Goal: Check status: Check status

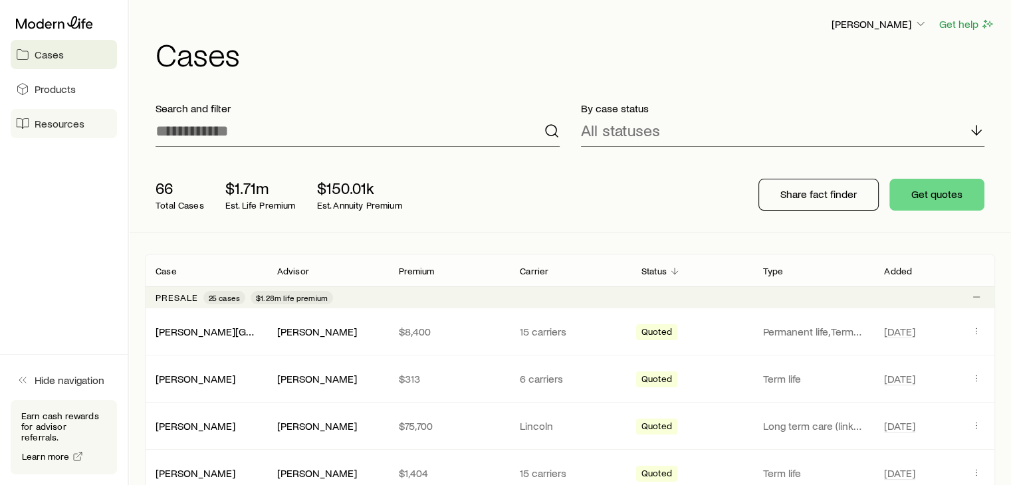
click at [56, 129] on span "Resources" at bounding box center [60, 123] width 50 height 13
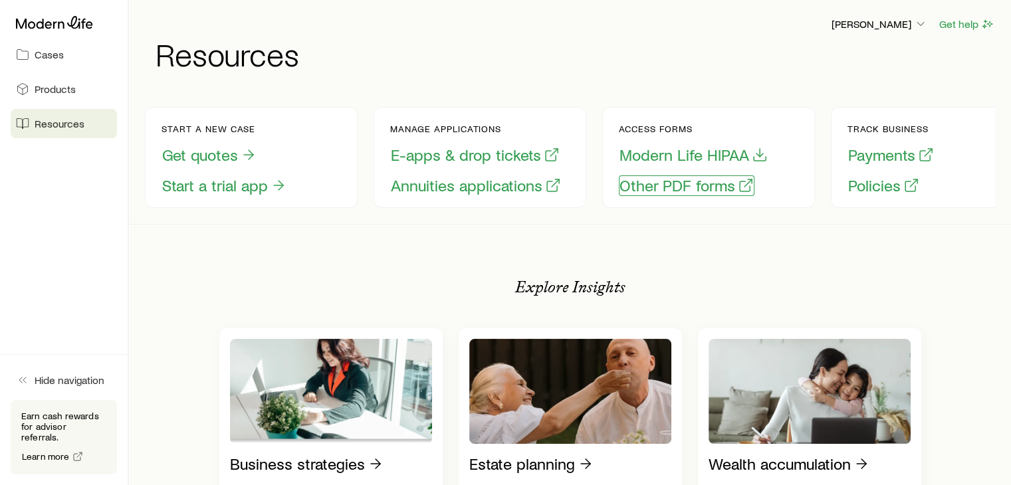
click at [667, 184] on button "Other PDF forms" at bounding box center [687, 185] width 136 height 21
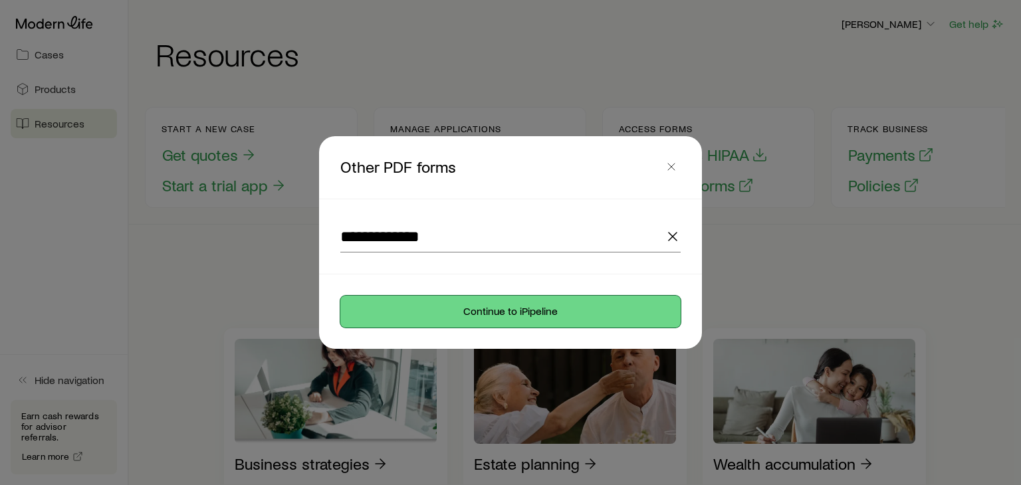
click at [524, 308] on button "Continue to iPipeline" at bounding box center [510, 312] width 340 height 32
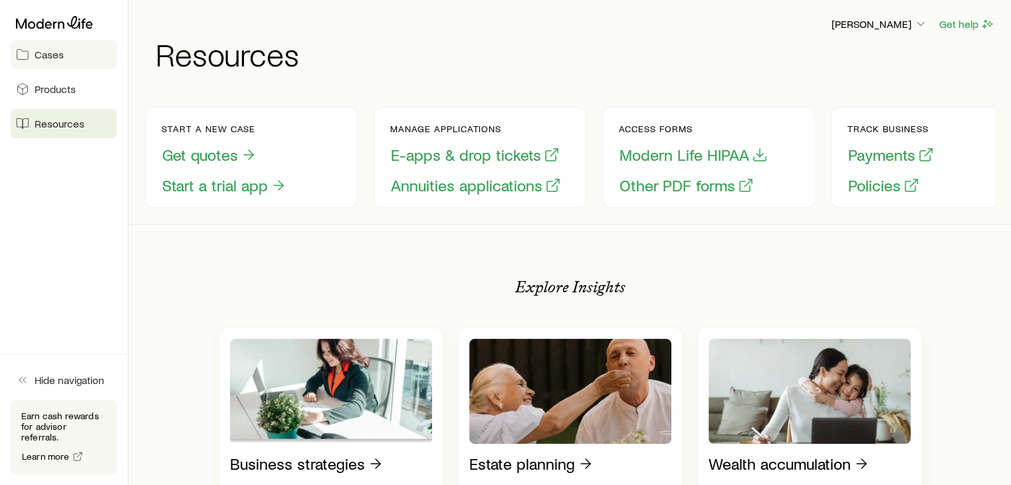
click at [50, 52] on span "Cases" at bounding box center [49, 54] width 29 height 13
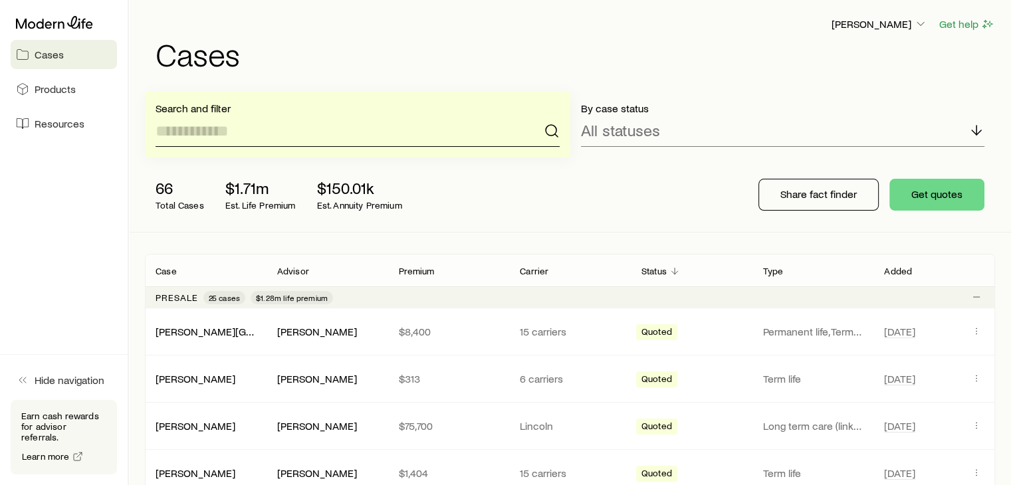
click at [226, 132] on input at bounding box center [358, 131] width 404 height 32
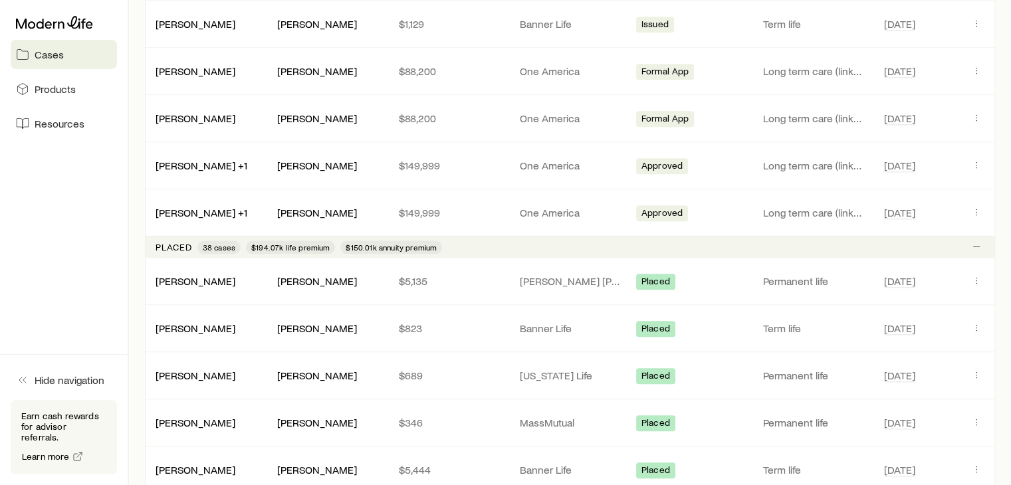
scroll to position [1378, 0]
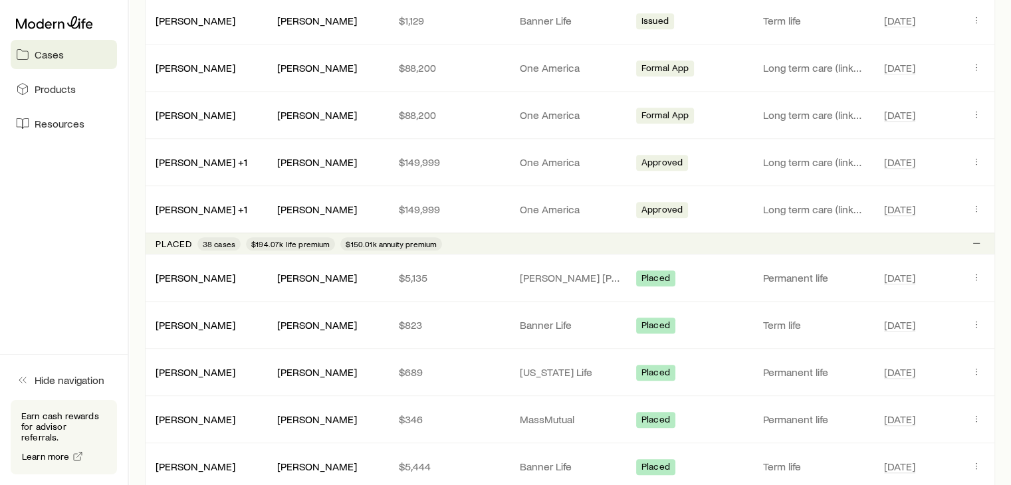
click at [140, 247] on div "[PERSON_NAME] Get help Cases Search and filter By case status All statuses 66 T…" at bounding box center [570, 47] width 882 height 2851
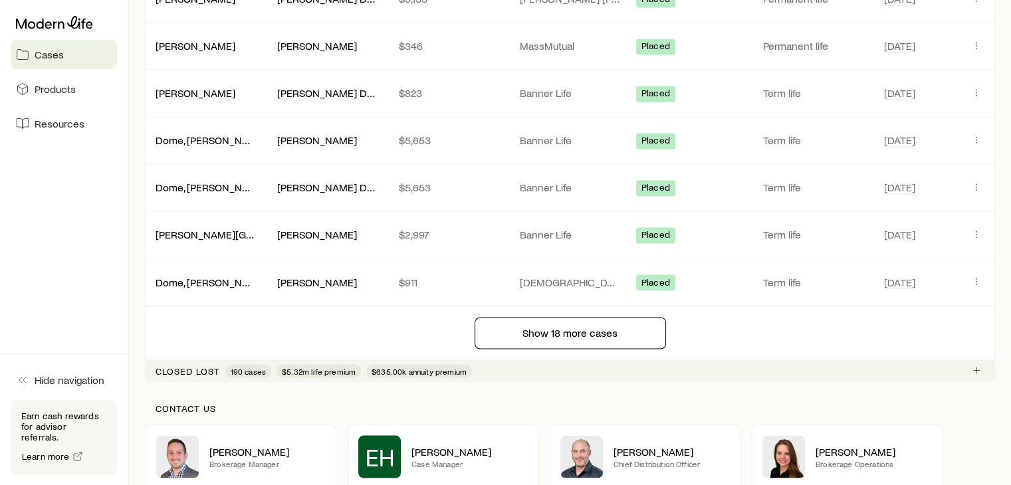
scroll to position [2308, 0]
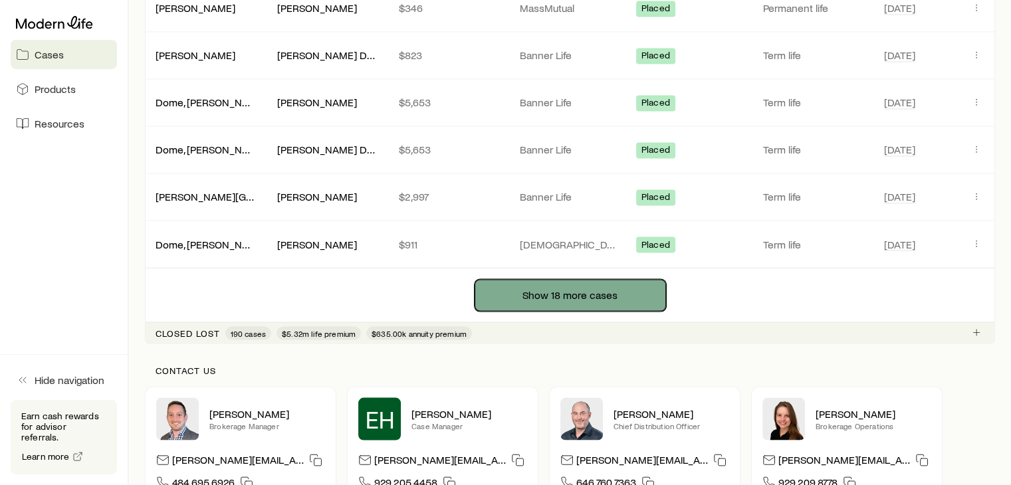
click at [595, 284] on button "Show 18 more cases" at bounding box center [570, 295] width 191 height 32
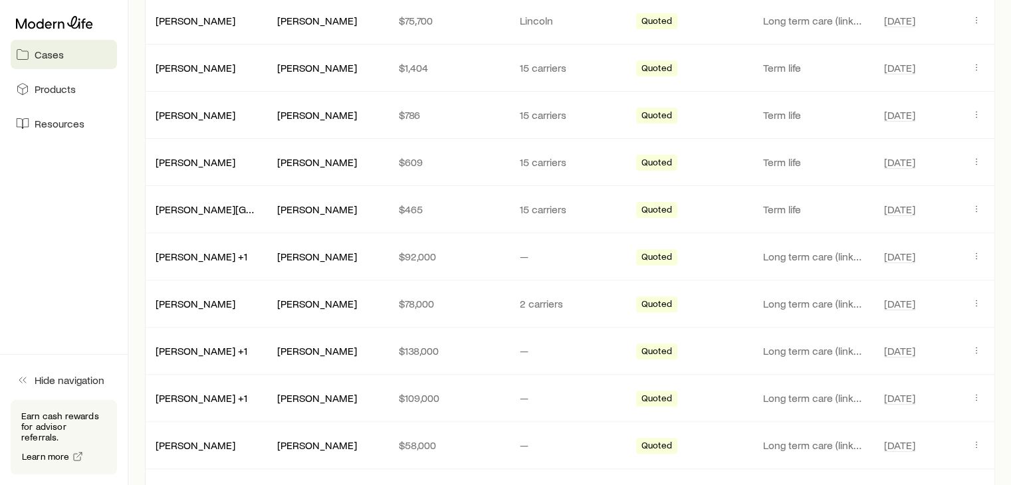
scroll to position [0, 0]
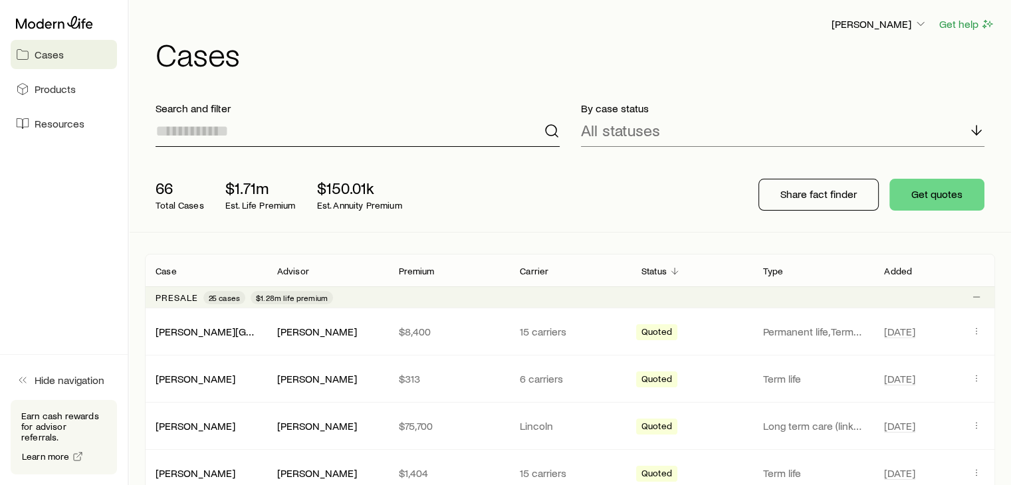
click at [417, 135] on input at bounding box center [358, 131] width 404 height 32
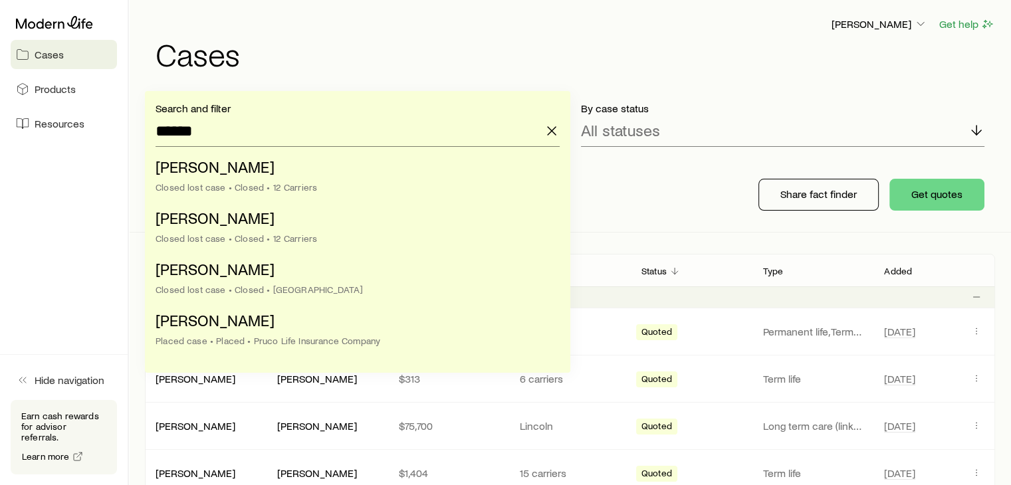
click at [64, 185] on aside "Cases Products Resources Hide navigation Earn cash rewards for advisor referral…" at bounding box center [64, 242] width 129 height 485
click at [247, 132] on input "******" at bounding box center [358, 131] width 404 height 32
type input "*"
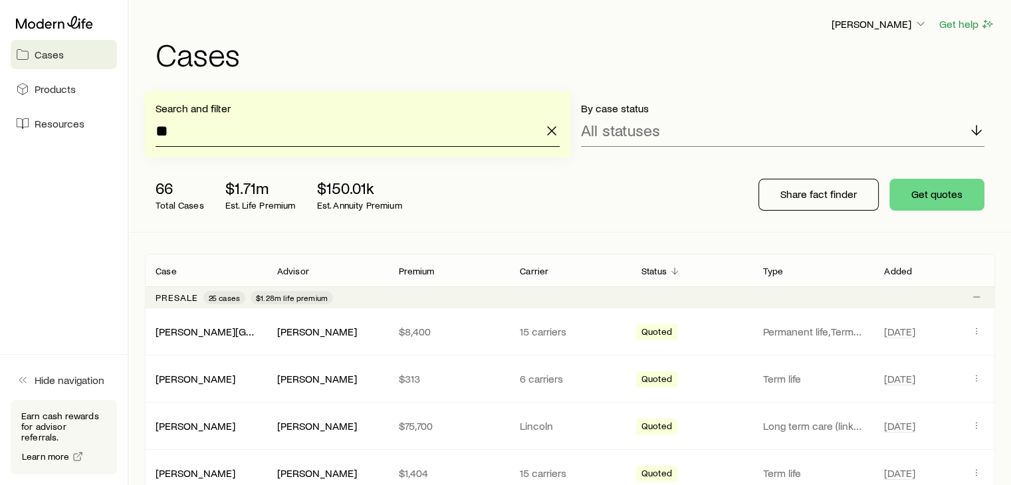
type input "*"
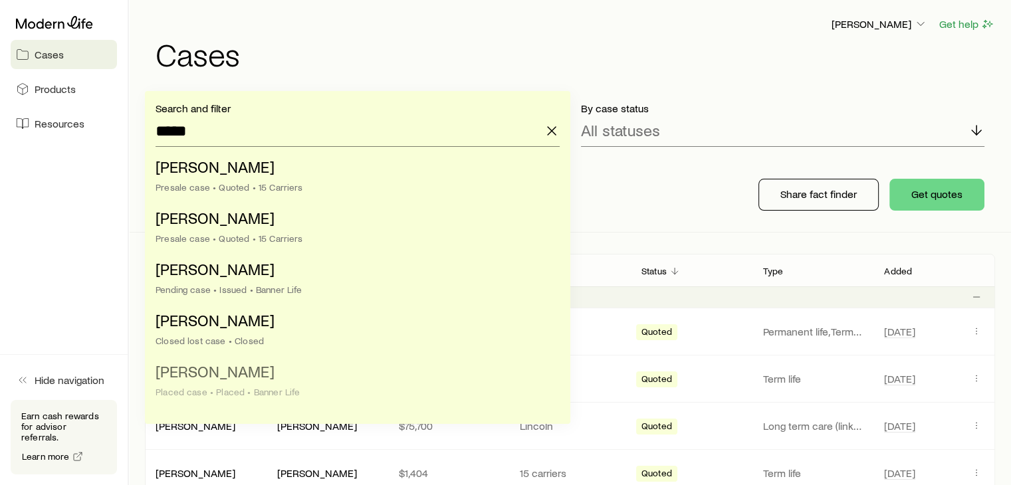
click at [209, 372] on span "[PERSON_NAME]" at bounding box center [215, 371] width 119 height 19
type input "**********"
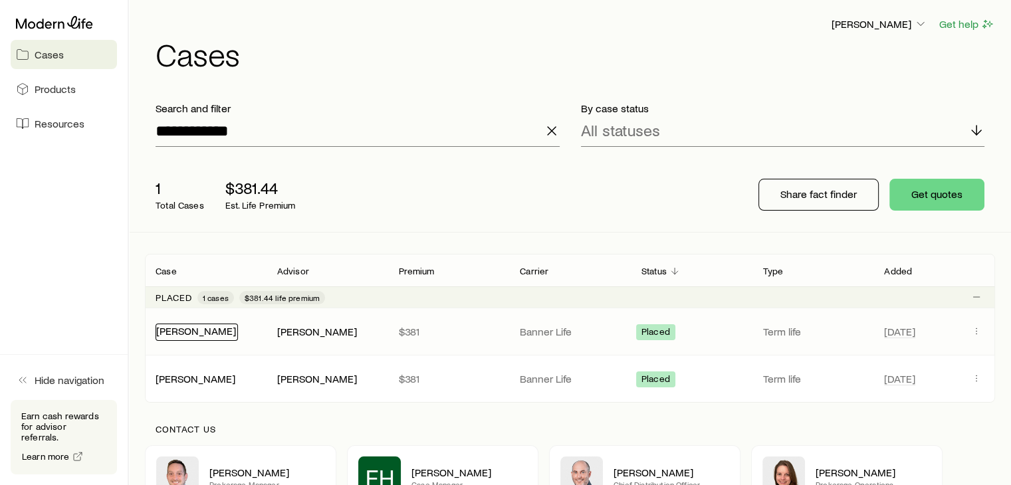
click at [180, 328] on link "[PERSON_NAME]" at bounding box center [196, 330] width 80 height 13
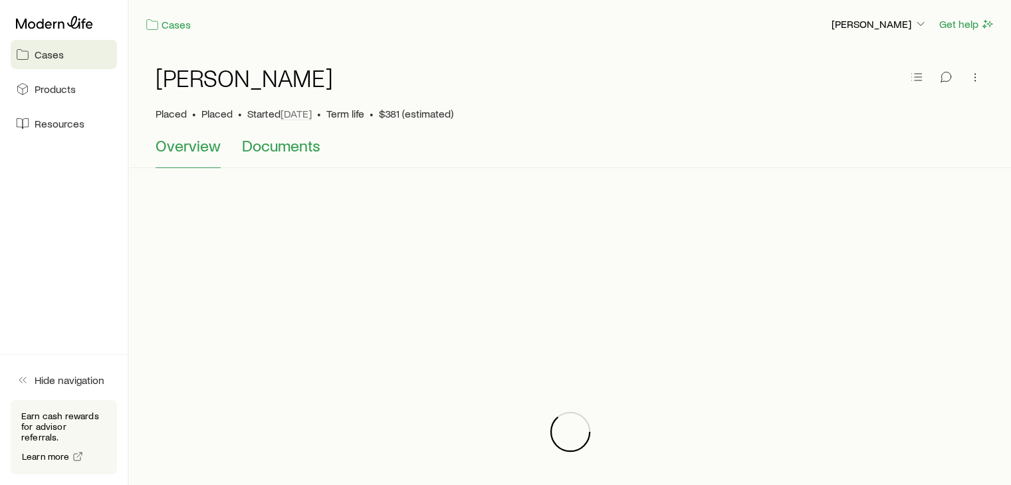
click at [287, 145] on span "Documents" at bounding box center [281, 145] width 78 height 19
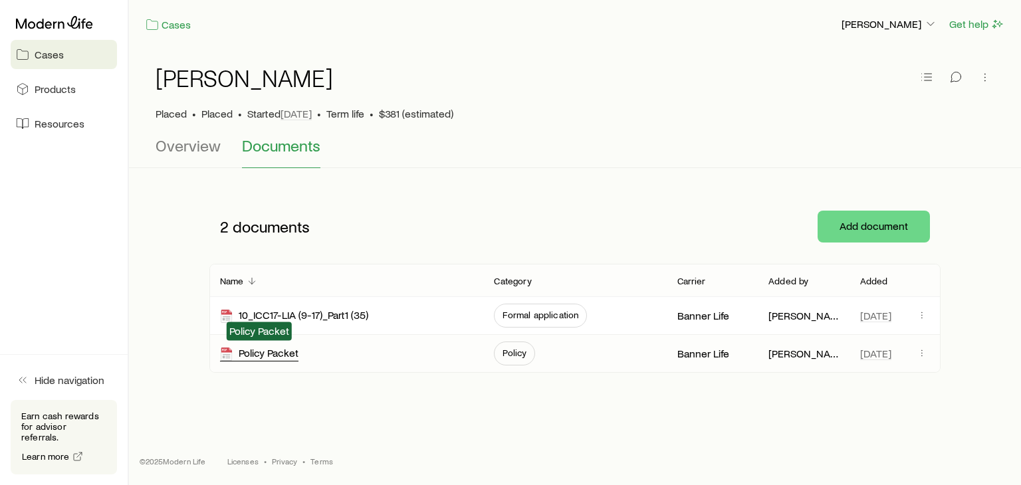
click at [278, 350] on div "Policy Packet" at bounding box center [259, 353] width 78 height 15
click at [49, 60] on span "Cases" at bounding box center [49, 54] width 29 height 13
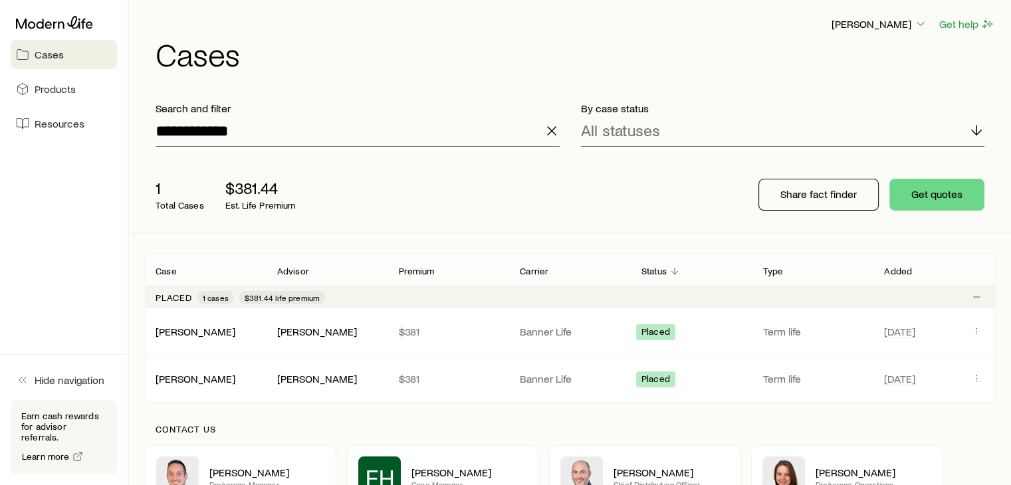
click at [553, 132] on line "button" at bounding box center [552, 131] width 8 height 8
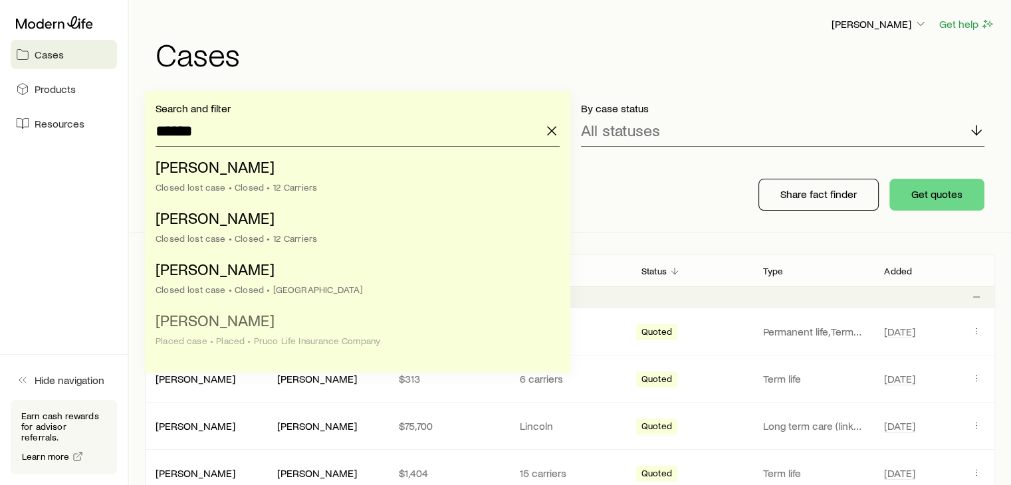
click at [199, 330] on li "[PERSON_NAME] Placed case • Placed • Pruco Life Insurance Company" at bounding box center [354, 331] width 396 height 51
type input "**********"
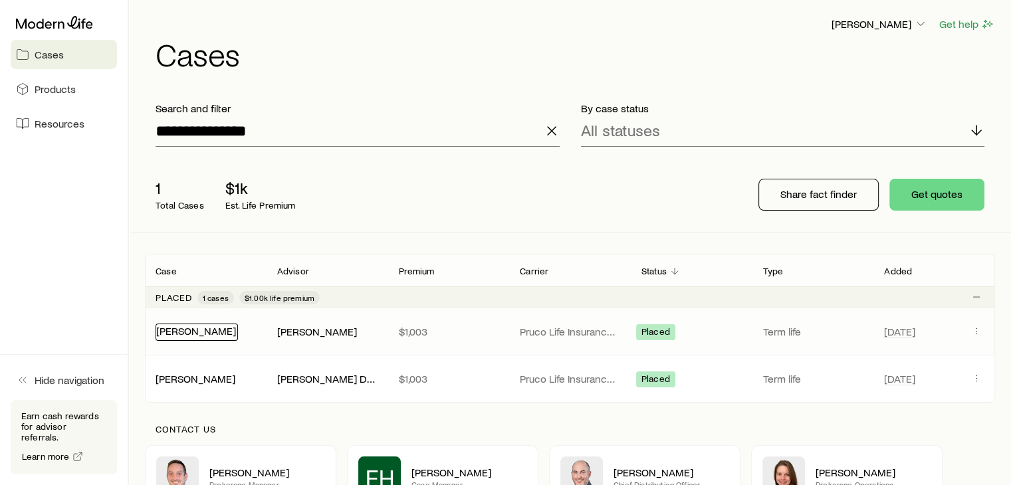
click at [185, 330] on link "[PERSON_NAME]" at bounding box center [196, 330] width 80 height 13
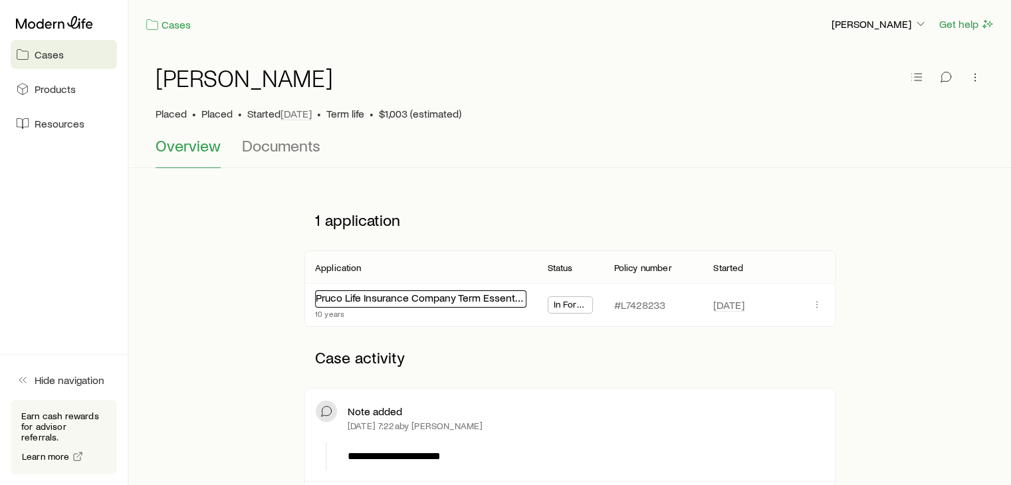
click at [351, 298] on link "Pruco Life Insurance Company Term Essential" at bounding box center [420, 297] width 209 height 13
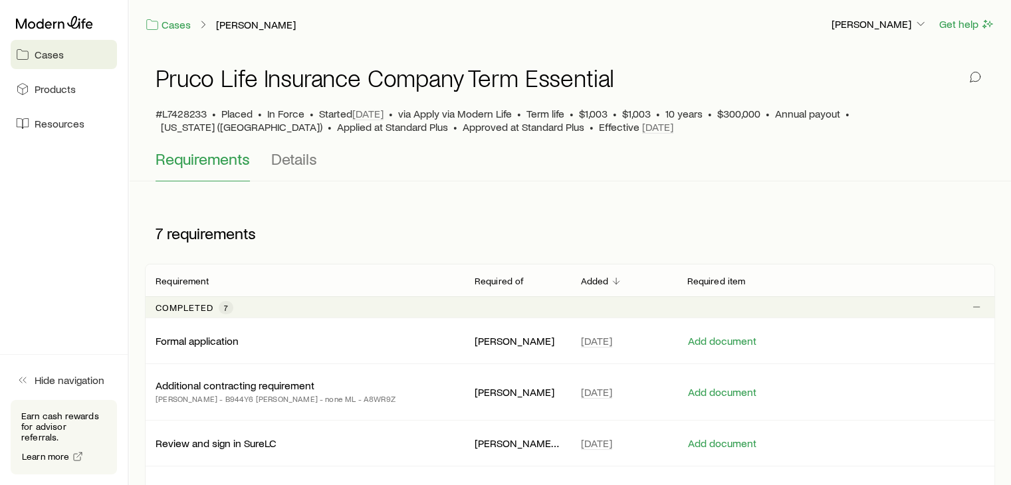
click at [138, 325] on div "Pruco Life Insurance Company Term Essential #L7428233 • Placed • In Force • Sta…" at bounding box center [570, 360] width 882 height 623
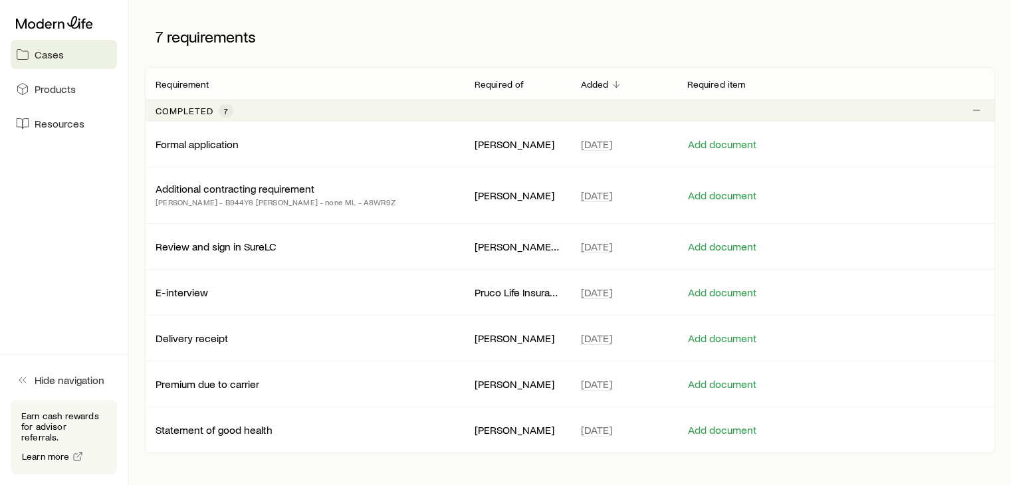
scroll to position [275, 0]
